Goal: Task Accomplishment & Management: Manage account settings

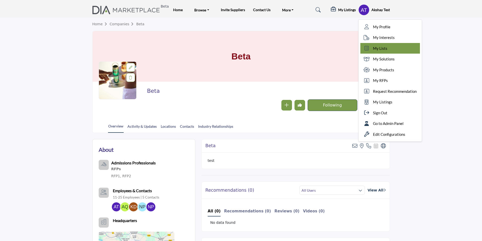
scroll to position [2, 0]
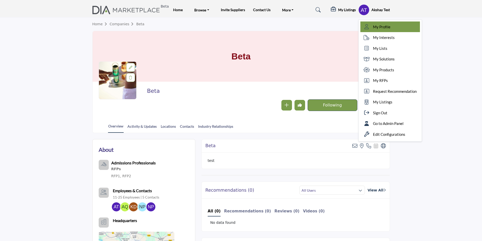
click at [384, 30] on link "My Profile" at bounding box center [391, 26] width 60 height 11
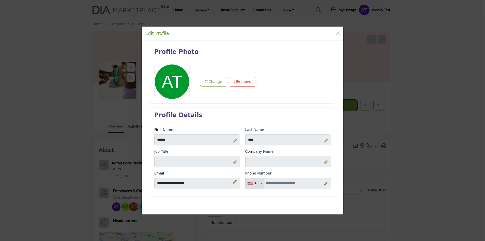
click at [430, 16] on div "Edit Profile Profile Photo Change Remove Profile Details" at bounding box center [242, 120] width 485 height 241
click at [340, 33] on button "Close" at bounding box center [337, 33] width 7 height 7
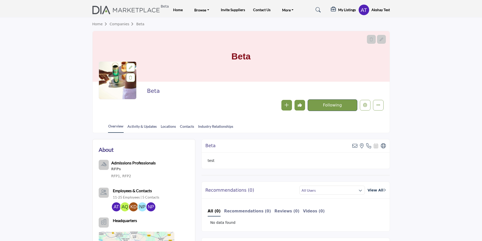
click at [362, 11] on profile-featured-a43285a0-caf3-464a-be23-b5c09fe2e07e "Show hide supplier dropdown" at bounding box center [364, 9] width 11 height 11
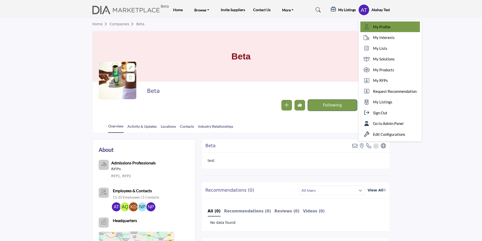
click at [385, 26] on span "My Profile" at bounding box center [381, 27] width 17 height 6
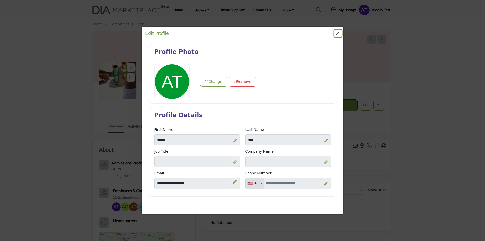
click at [337, 33] on button "Close" at bounding box center [337, 33] width 7 height 7
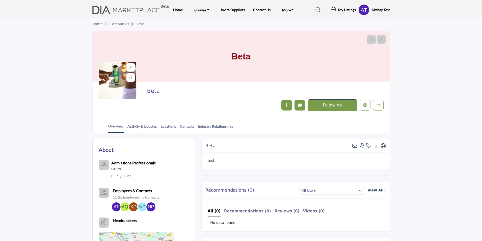
click at [338, 12] on h5 "My Listings" at bounding box center [347, 10] width 18 height 5
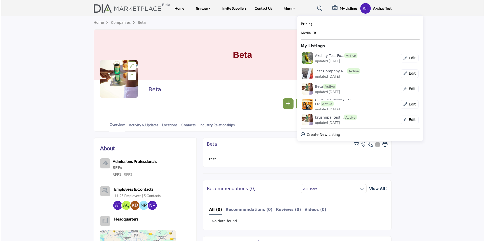
scroll to position [0, 0]
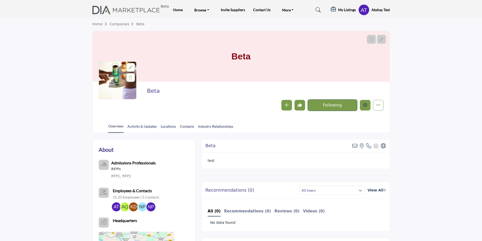
click at [367, 104] on icon "Edit company" at bounding box center [365, 105] width 4 height 4
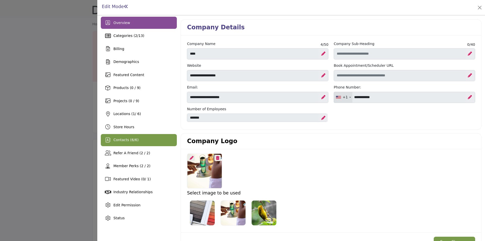
click at [124, 140] on span "Contacts ( 6 / 6 )" at bounding box center [125, 140] width 25 height 4
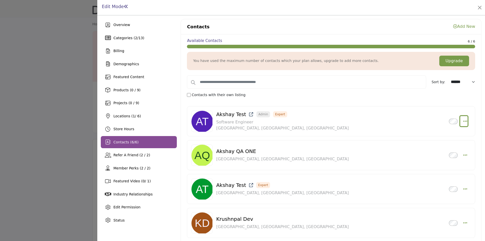
click at [463, 122] on icon "Select Droddown options" at bounding box center [465, 121] width 4 height 5
click at [438, 135] on link "Edit Contact" at bounding box center [440, 133] width 49 height 9
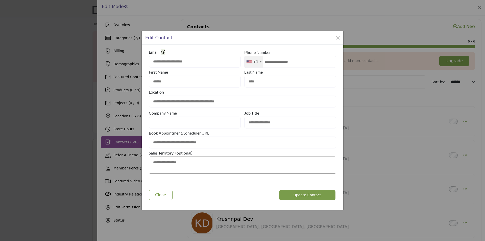
type input "*********"
type input "**********"
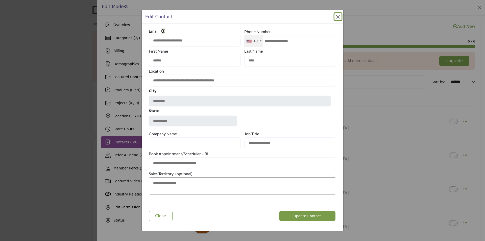
click at [336, 15] on button "Close Modal" at bounding box center [337, 16] width 7 height 7
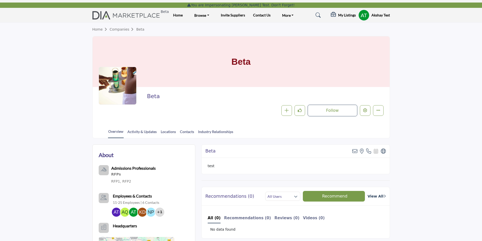
click at [366, 16] on profile-featured-843efc11-b24f-4155-9828-c37c222e6fb8 "Show hide supplier dropdown" at bounding box center [364, 15] width 11 height 11
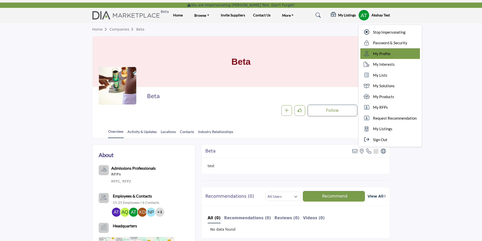
click at [374, 54] on span "My Profile" at bounding box center [381, 54] width 17 height 6
